Goal: Task Accomplishment & Management: Use online tool/utility

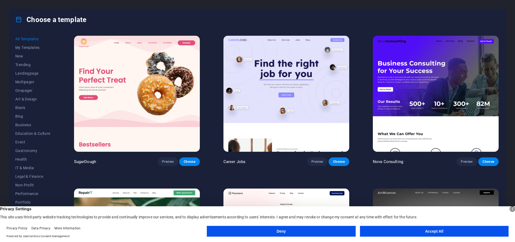
click at [398, 233] on button "Accept All" at bounding box center [434, 231] width 149 height 11
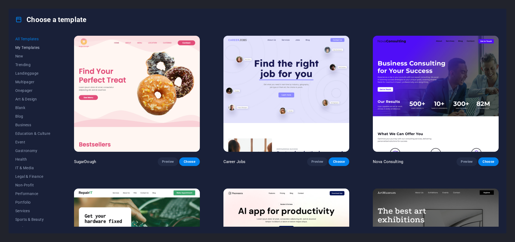
click at [34, 49] on span "My Templates" at bounding box center [32, 47] width 35 height 4
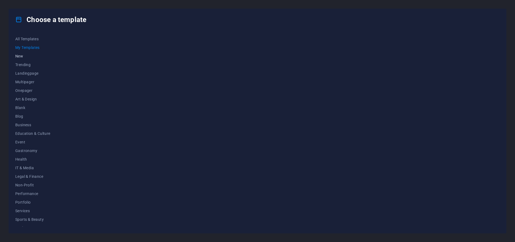
click at [21, 57] on span "New" at bounding box center [32, 56] width 35 height 4
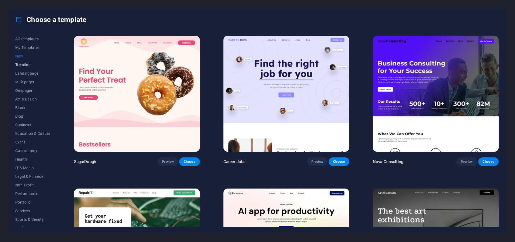
click at [25, 67] on span "Trending" at bounding box center [32, 65] width 35 height 4
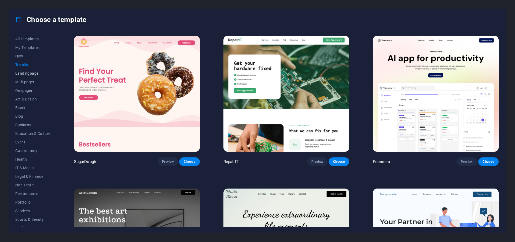
click at [25, 72] on span "Landingpage" at bounding box center [32, 73] width 35 height 4
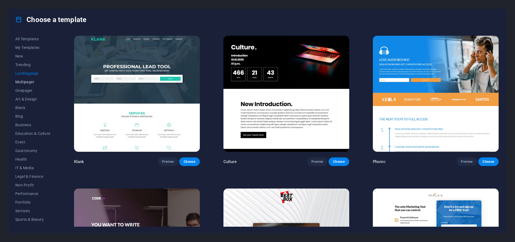
click at [25, 80] on span "Multipager" at bounding box center [32, 82] width 35 height 4
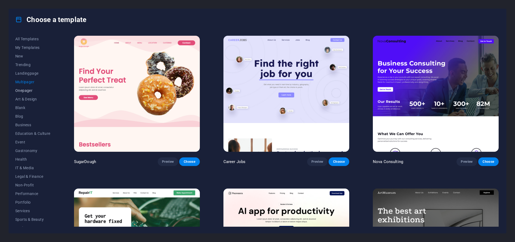
click at [22, 90] on span "Onepager" at bounding box center [32, 90] width 35 height 4
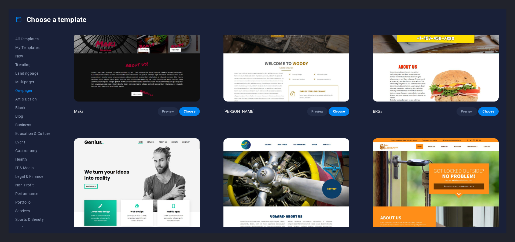
scroll to position [1498, 0]
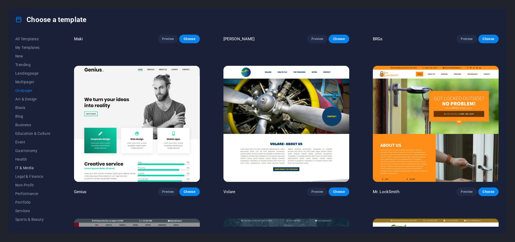
click at [25, 167] on span "IT & Media" at bounding box center [32, 168] width 35 height 4
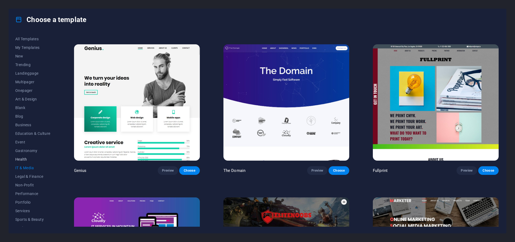
click at [23, 160] on span "Health" at bounding box center [32, 159] width 35 height 4
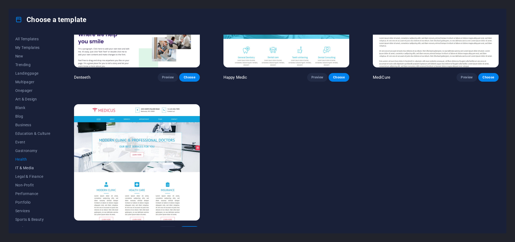
click at [23, 170] on span "IT & Media" at bounding box center [32, 168] width 35 height 4
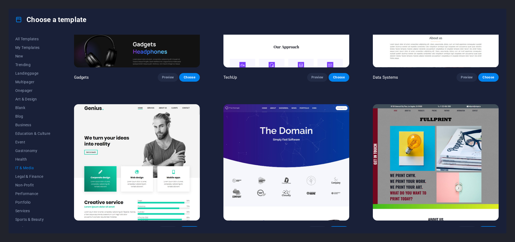
scroll to position [140, 0]
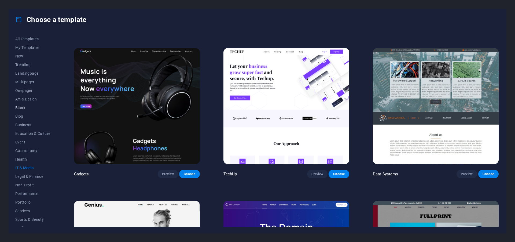
click at [24, 109] on span "Blank" at bounding box center [32, 107] width 35 height 4
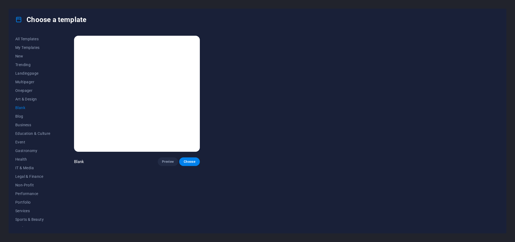
scroll to position [0, 0]
click at [24, 100] on span "Art & Design" at bounding box center [32, 99] width 35 height 4
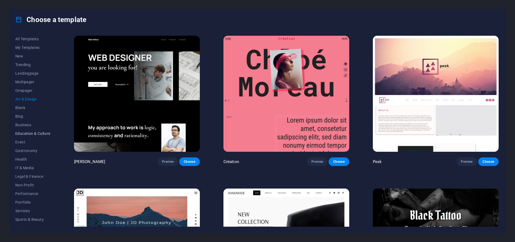
click at [24, 133] on span "Education & Culture" at bounding box center [32, 133] width 35 height 4
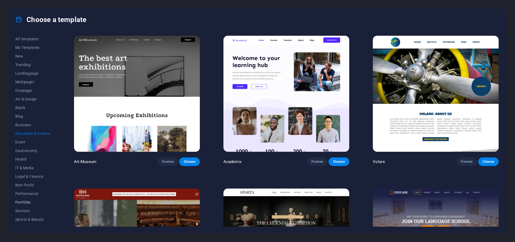
click at [25, 201] on span "Portfolio" at bounding box center [32, 202] width 35 height 4
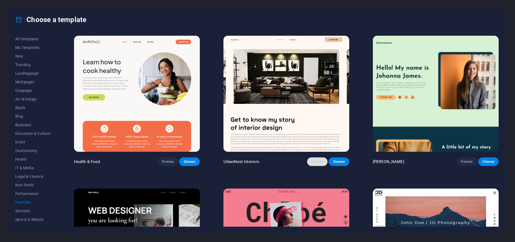
click at [314, 159] on span "Preview" at bounding box center [318, 161] width 12 height 4
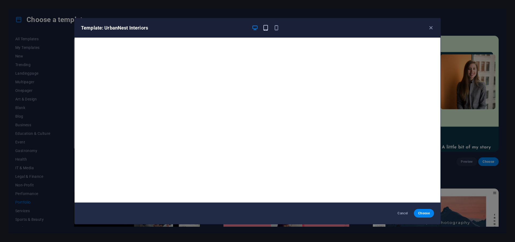
click at [265, 30] on icon "button" at bounding box center [266, 28] width 6 height 6
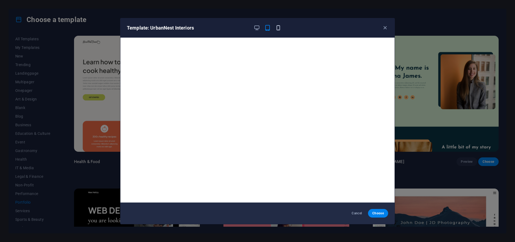
click at [279, 28] on icon "button" at bounding box center [278, 28] width 6 height 6
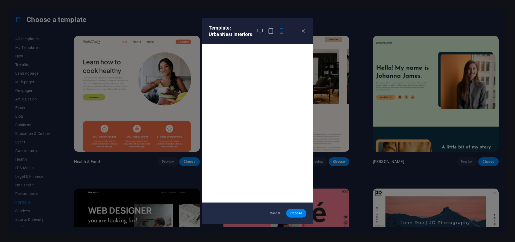
click at [261, 30] on icon "button" at bounding box center [260, 31] width 6 height 6
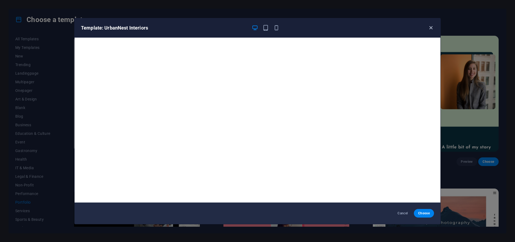
click at [431, 27] on icon "button" at bounding box center [431, 28] width 6 height 6
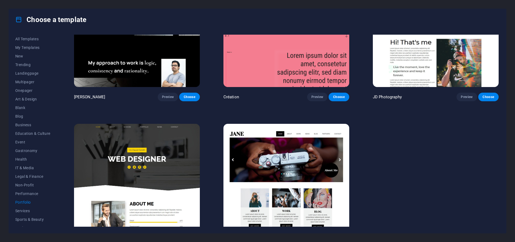
scroll to position [23, 0]
click at [28, 186] on span "Services" at bounding box center [32, 188] width 35 height 4
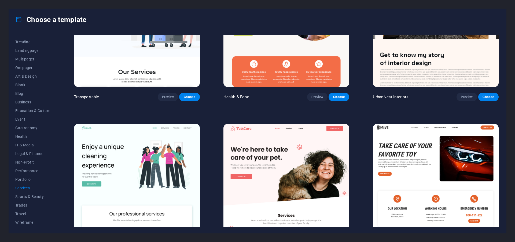
click at [129, 155] on img at bounding box center [137, 182] width 126 height 116
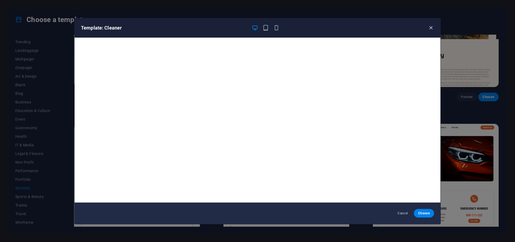
click at [432, 28] on icon "button" at bounding box center [431, 28] width 6 height 6
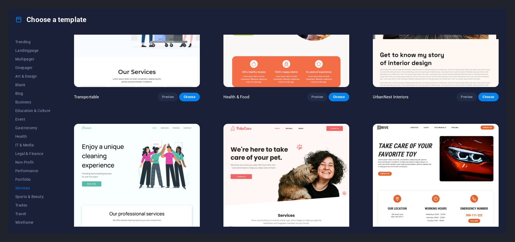
click at [248, 129] on img at bounding box center [287, 182] width 126 height 116
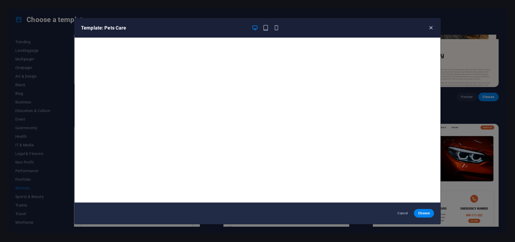
click at [430, 28] on icon "button" at bounding box center [431, 28] width 6 height 6
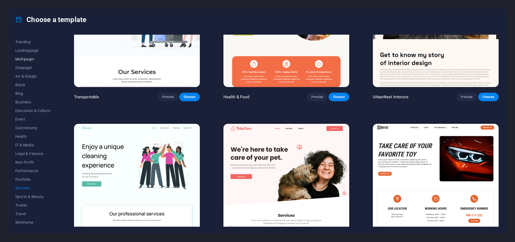
click at [27, 58] on span "Multipager" at bounding box center [32, 59] width 35 height 4
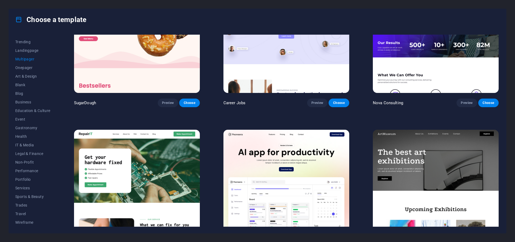
scroll to position [0, 0]
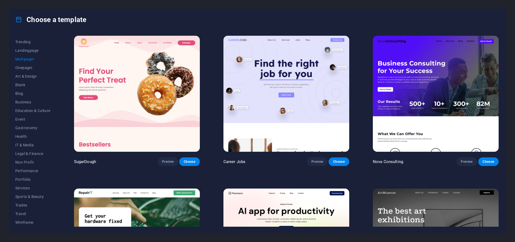
click at [417, 205] on img at bounding box center [436, 246] width 126 height 116
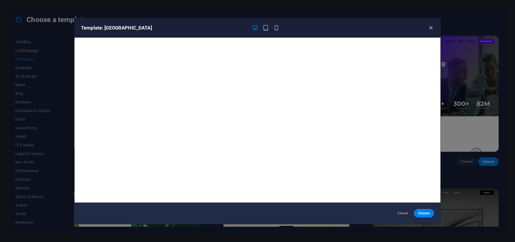
click at [431, 26] on icon "button" at bounding box center [431, 28] width 6 height 6
